Goal: Check status: Check status

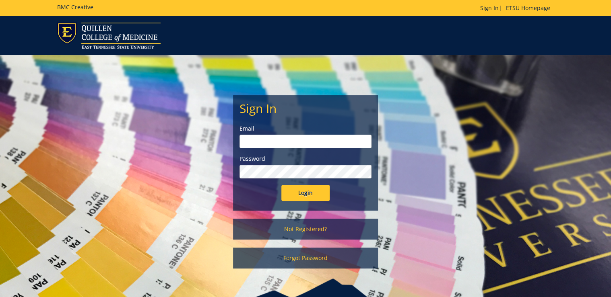
type input "[PERSON_NAME][EMAIL_ADDRESS][DOMAIN_NAME]"
click at [315, 192] on input "Login" at bounding box center [305, 193] width 48 height 16
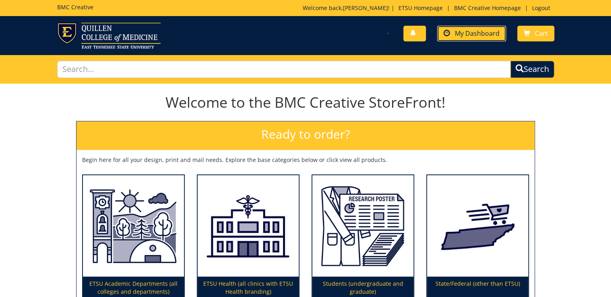
click at [489, 36] on span "My Dashboard" at bounding box center [477, 33] width 45 height 9
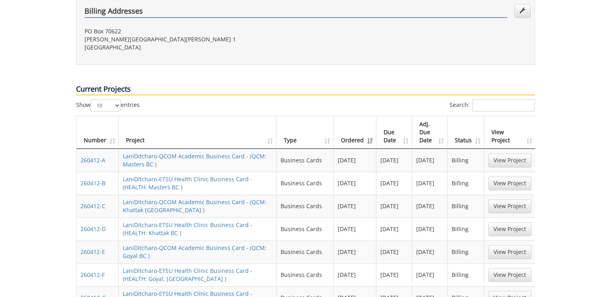
scroll to position [386, 0]
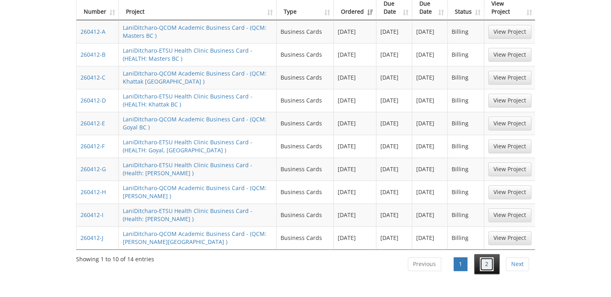
click at [488, 258] on link "2" at bounding box center [487, 265] width 14 height 14
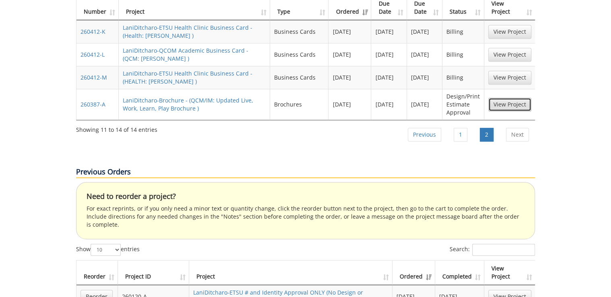
click at [509, 98] on link "View Project" at bounding box center [509, 105] width 43 height 14
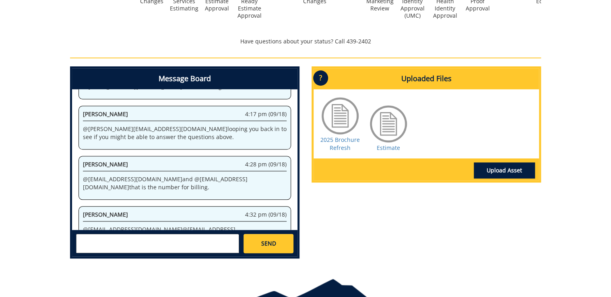
scroll to position [364, 0]
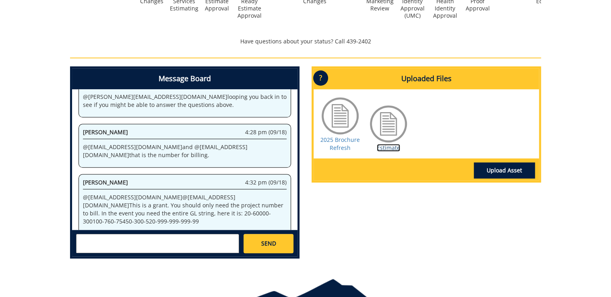
click at [389, 147] on link "Estimate" at bounding box center [388, 148] width 23 height 8
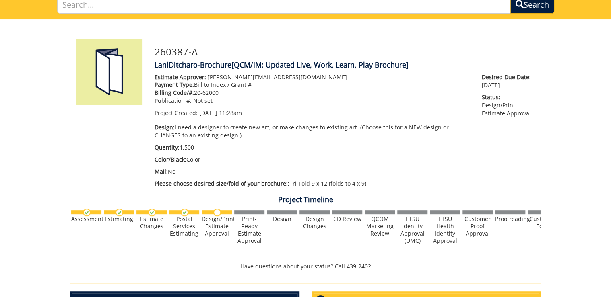
scroll to position [32, 0]
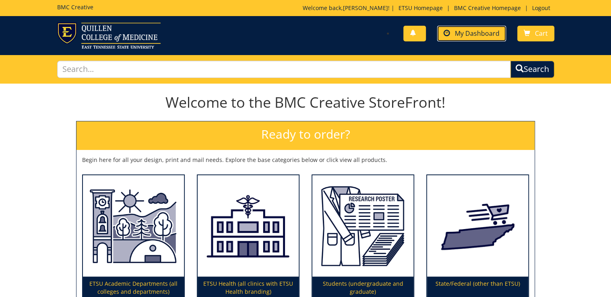
click at [475, 35] on span "My Dashboard" at bounding box center [477, 33] width 45 height 9
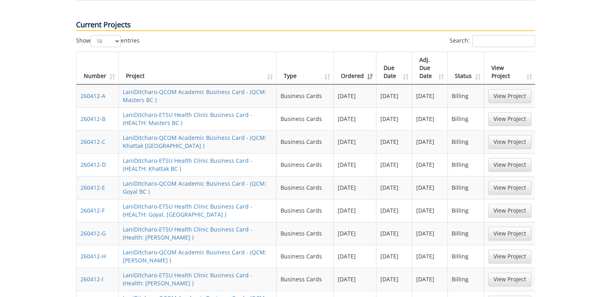
scroll to position [451, 0]
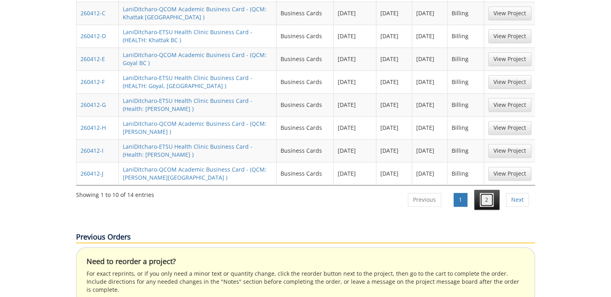
click at [490, 193] on link "2" at bounding box center [487, 200] width 14 height 14
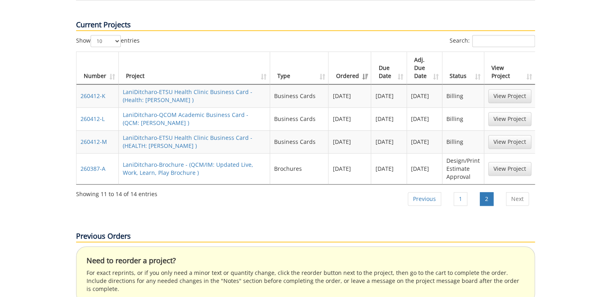
scroll to position [290, 0]
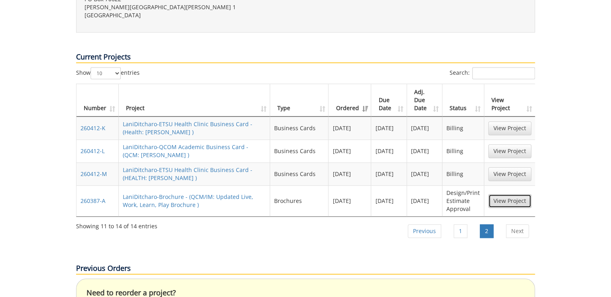
click at [509, 194] on link "View Project" at bounding box center [509, 201] width 43 height 14
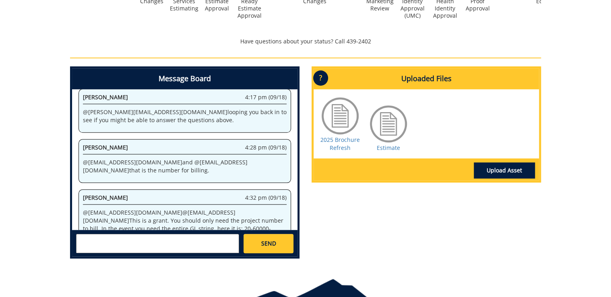
scroll to position [364, 0]
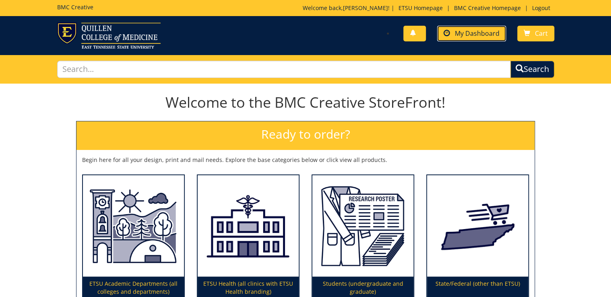
click at [447, 33] on span at bounding box center [446, 33] width 6 height 6
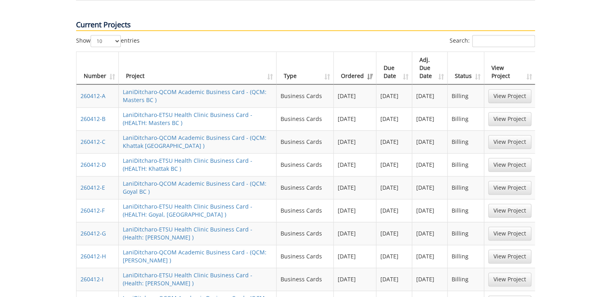
scroll to position [451, 0]
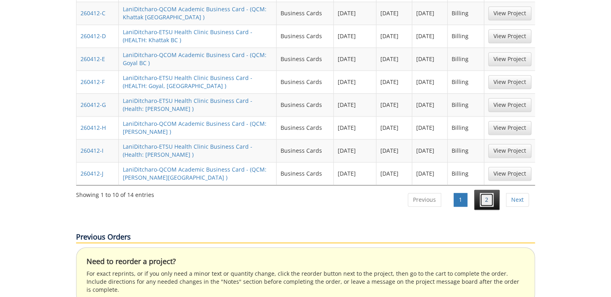
click at [481, 193] on link "2" at bounding box center [487, 200] width 14 height 14
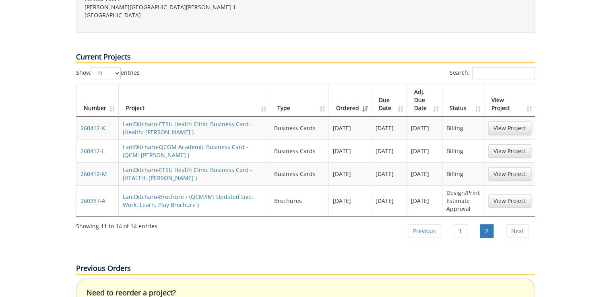
scroll to position [258, 0]
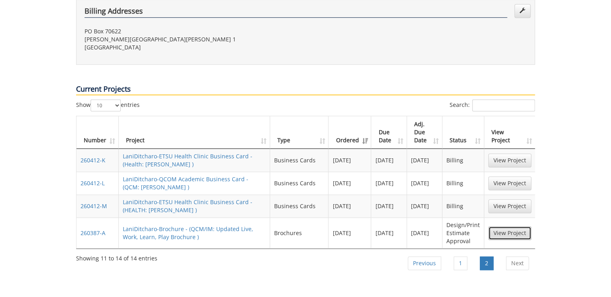
click at [503, 227] on link "View Project" at bounding box center [509, 234] width 43 height 14
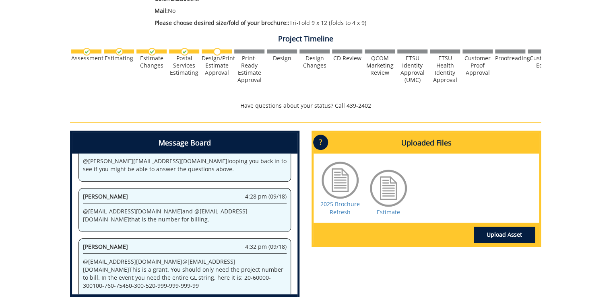
scroll to position [193, 0]
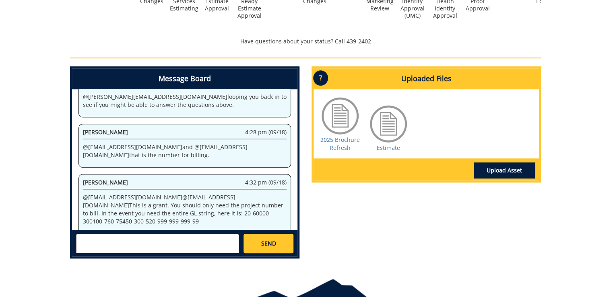
scroll to position [335, 0]
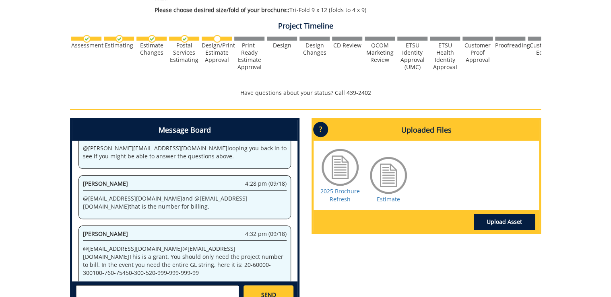
scroll to position [206, 0]
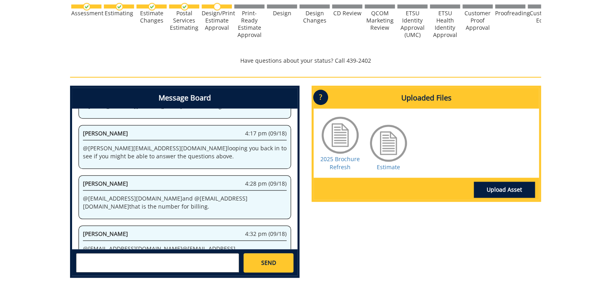
scroll to position [364, 0]
